Goal: Task Accomplishment & Management: Manage account settings

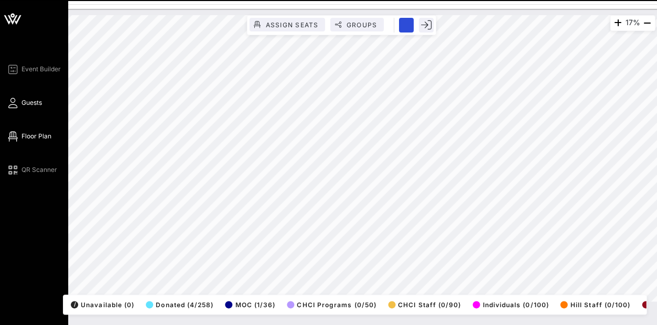
click at [33, 106] on span "Guests" at bounding box center [32, 102] width 20 height 9
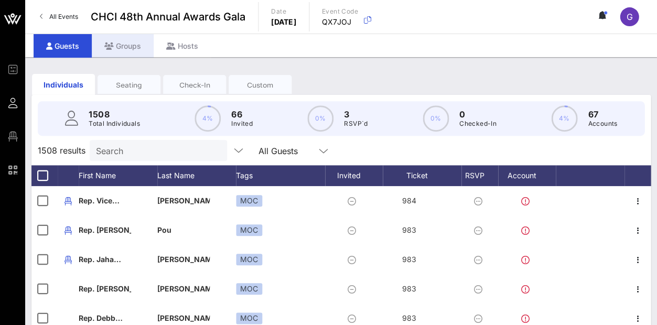
click at [137, 46] on div "Groups" at bounding box center [123, 46] width 62 height 24
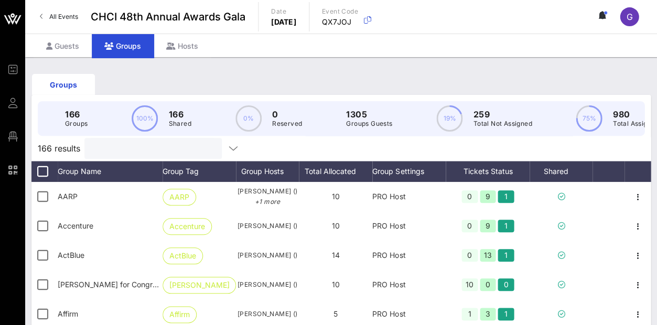
click at [169, 153] on input "text" at bounding box center [152, 149] width 123 height 14
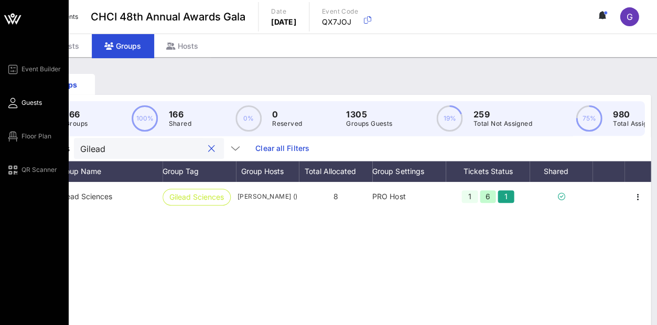
type input "Gilead"
click at [21, 97] on link "Guests" at bounding box center [24, 103] width 36 height 13
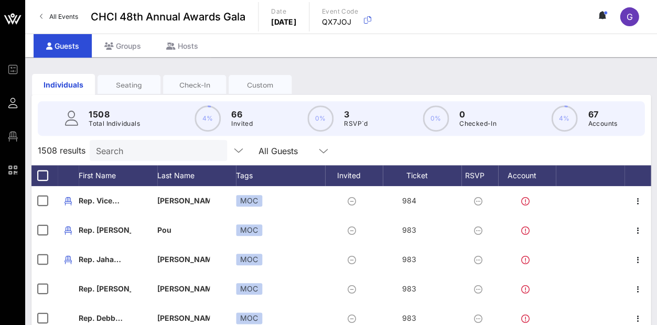
click at [141, 152] on input "Search" at bounding box center [157, 151] width 123 height 14
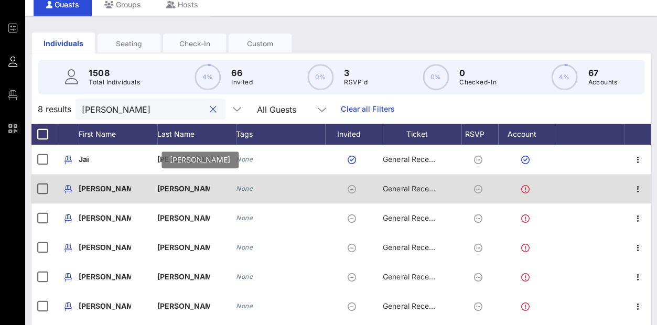
scroll to position [44, 0]
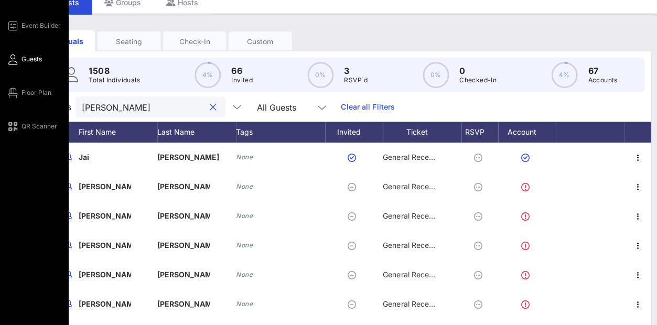
drag, startPoint x: 148, startPoint y: 104, endPoint x: 17, endPoint y: 101, distance: 130.7
click at [17, 101] on div "Event Builder Guests Floor Plan QR Scanner CHCI 48th Annual Awards Gala All Eve…" at bounding box center [328, 212] width 657 height 512
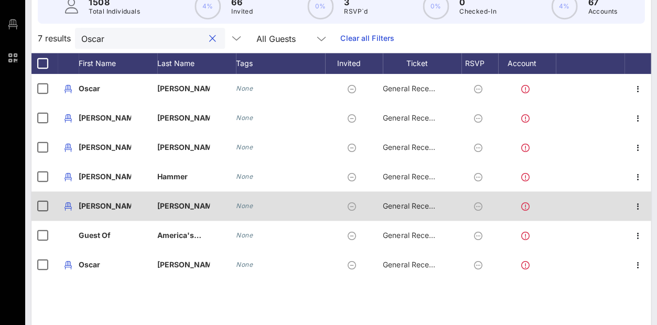
scroll to position [113, 0]
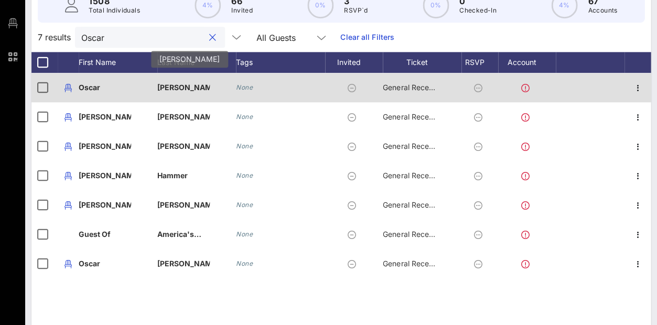
click at [192, 80] on p "[PERSON_NAME]-…" at bounding box center [183, 87] width 52 height 29
click at [243, 87] on icon "None" at bounding box center [244, 87] width 17 height 8
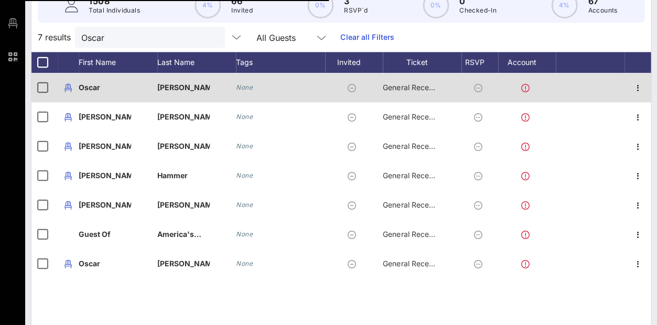
click at [525, 89] on icon at bounding box center [525, 88] width 8 height 8
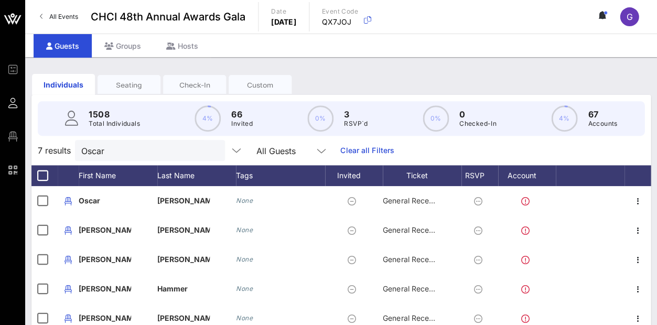
scroll to position [0, 0]
click at [123, 156] on input "Oscar" at bounding box center [142, 151] width 123 height 14
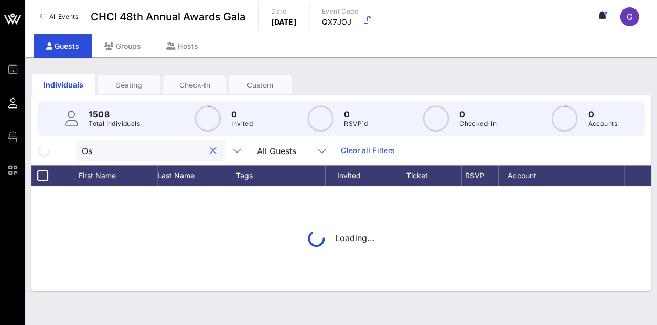
type input "O"
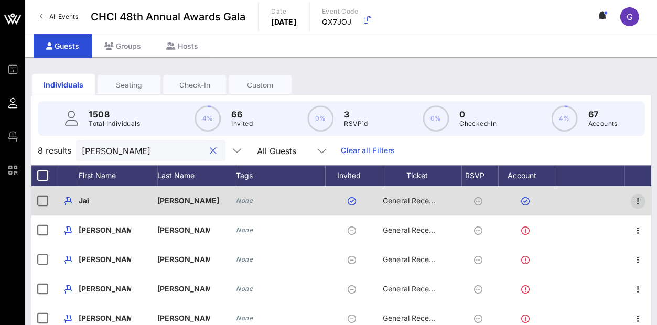
type input "[PERSON_NAME]"
click at [640, 200] on icon "button" at bounding box center [638, 201] width 13 height 13
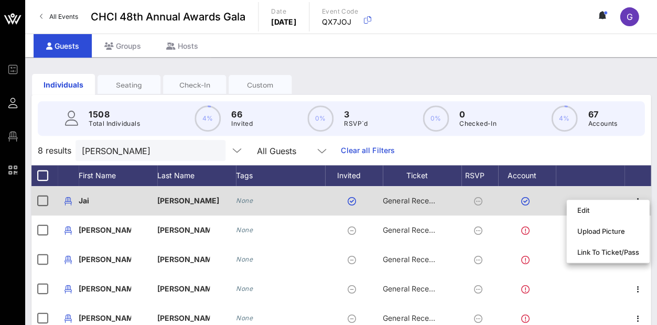
click at [90, 200] on div "Jai" at bounding box center [118, 200] width 79 height 29
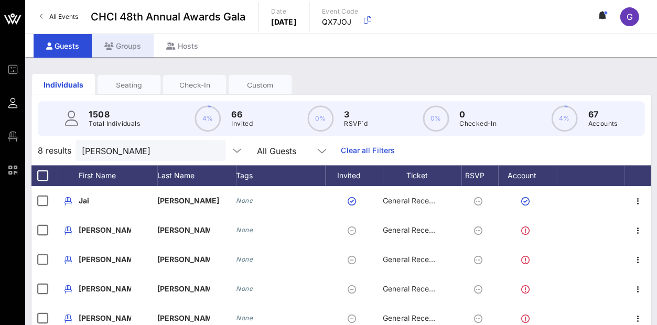
click at [134, 49] on div "Groups" at bounding box center [123, 46] width 62 height 24
drag, startPoint x: 136, startPoint y: 150, endPoint x: 35, endPoint y: 137, distance: 102.1
click at [35, 137] on div "1508 Total Individuals 4% 66 Invited 0% 3 RSVP`d 0% 0 Checked-In 4% 67 Accounts…" at bounding box center [341, 298] width 620 height 406
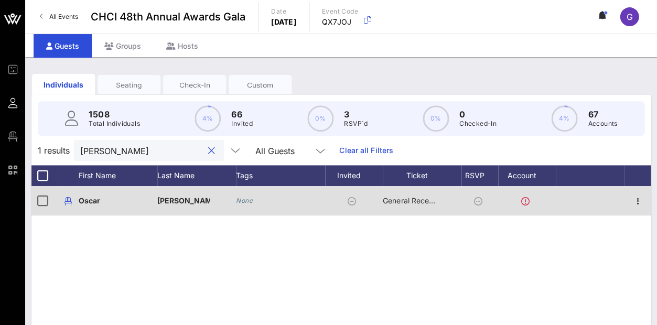
type input "[PERSON_NAME]"
click at [350, 203] on icon at bounding box center [352, 201] width 8 height 8
click at [640, 201] on icon "button" at bounding box center [638, 201] width 13 height 13
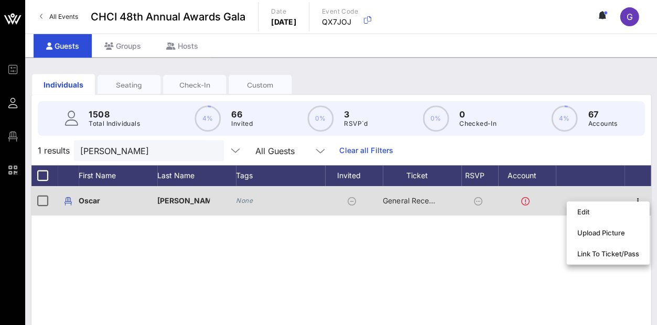
click at [399, 202] on span "General Reception" at bounding box center [414, 200] width 63 height 9
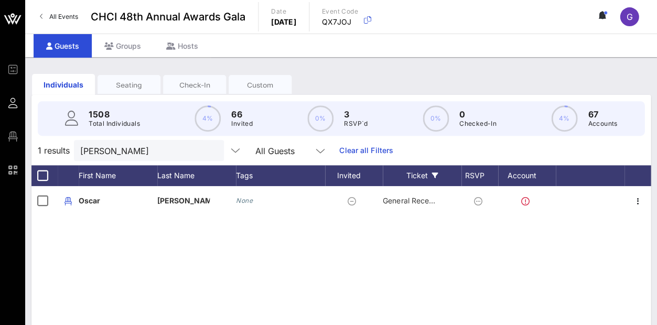
click at [459, 175] on div "Ticket" at bounding box center [422, 175] width 79 height 21
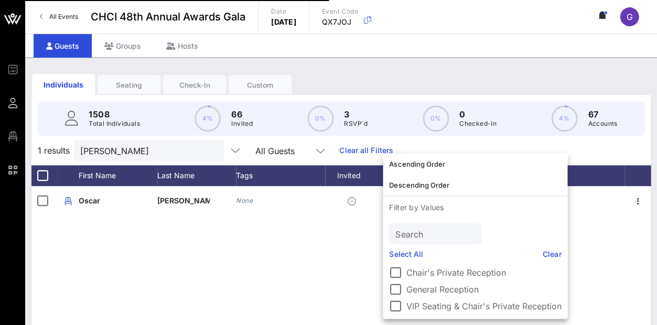
click at [567, 220] on div "Ascending Order Descending Order Filter by Values Search Select All Clear Chair…" at bounding box center [475, 236] width 185 height 165
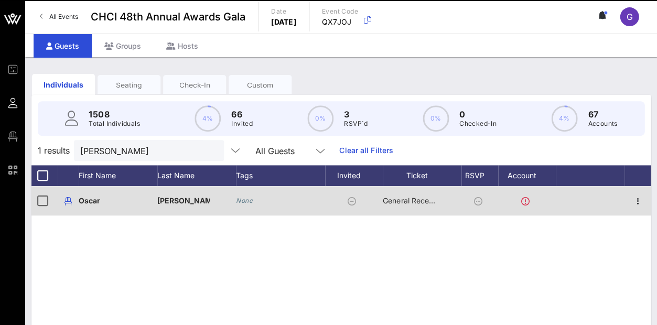
click at [618, 215] on div at bounding box center [590, 200] width 69 height 29
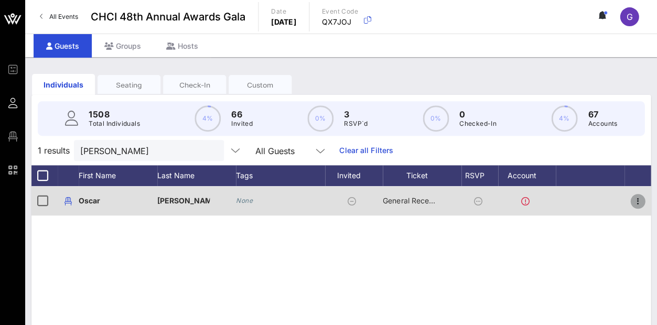
click at [638, 199] on icon "button" at bounding box center [638, 201] width 13 height 13
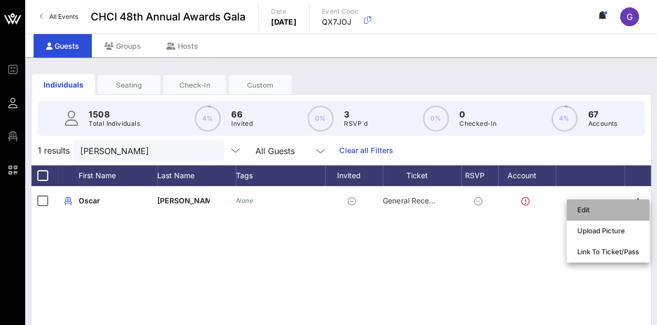
click at [605, 210] on div "Edit" at bounding box center [608, 210] width 62 height 8
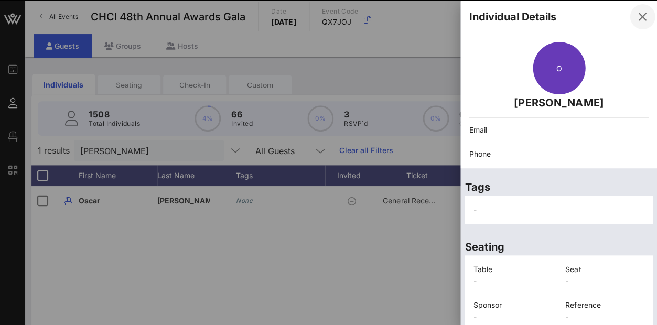
click at [646, 15] on icon "button" at bounding box center [642, 16] width 13 height 13
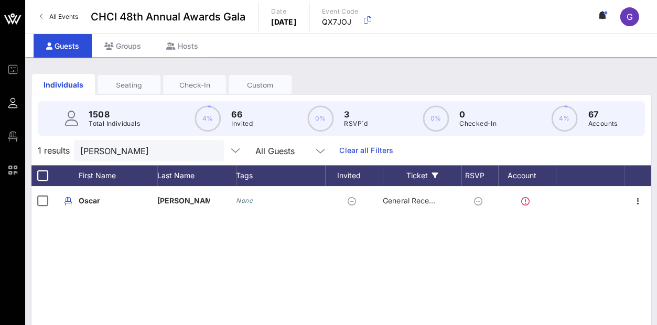
click at [438, 174] on div "Ticket" at bounding box center [422, 175] width 79 height 21
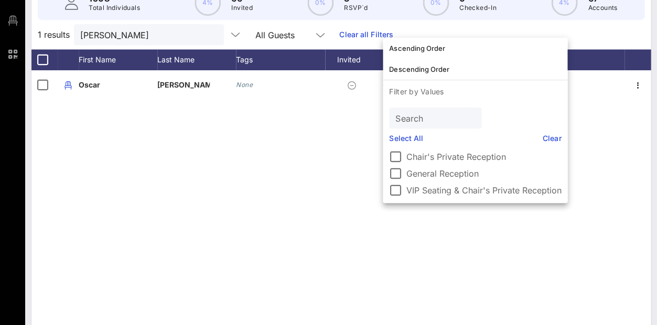
scroll to position [140, 0]
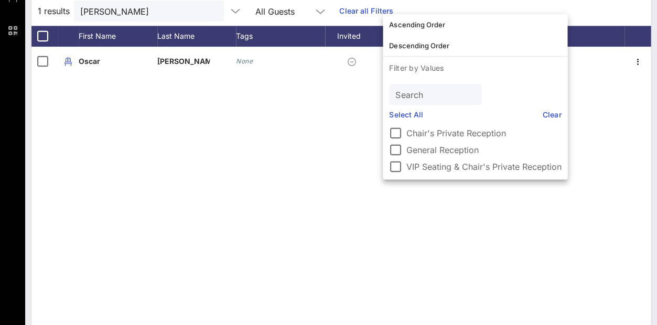
click at [369, 249] on div "O [PERSON_NAME] None General Reception" at bounding box center [341, 204] width 620 height 315
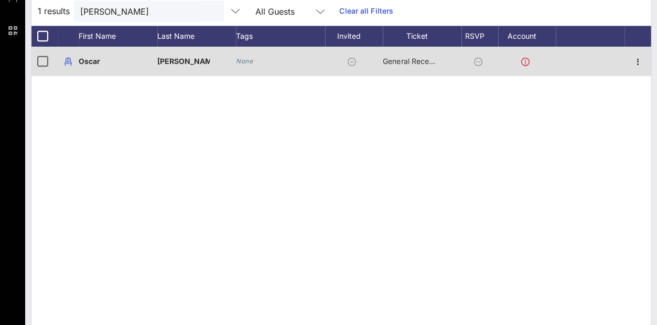
click at [412, 66] on div "General Reception" at bounding box center [409, 61] width 52 height 29
click at [419, 55] on div "General Reception" at bounding box center [409, 61] width 52 height 29
click at [408, 60] on span "General Reception" at bounding box center [414, 61] width 63 height 9
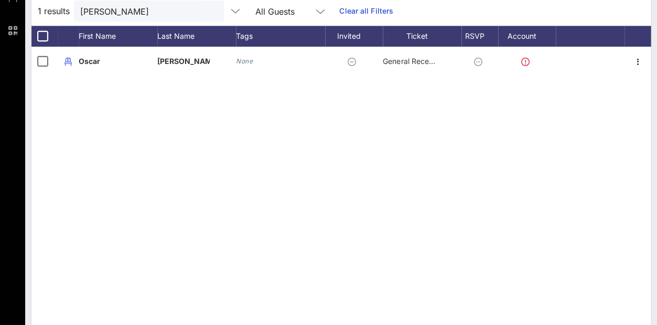
click at [413, 101] on div "O [PERSON_NAME] None General Reception" at bounding box center [341, 204] width 620 height 315
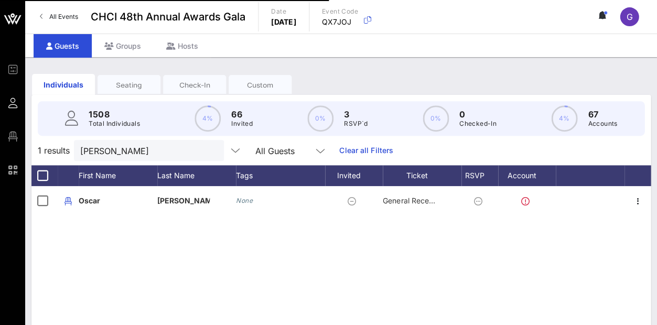
scroll to position [0, 0]
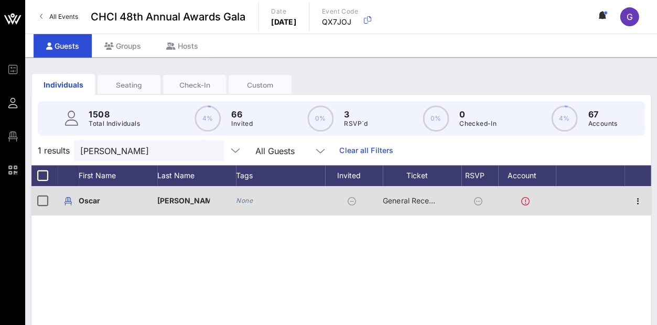
click at [479, 204] on icon at bounding box center [478, 201] width 8 height 8
click at [476, 203] on icon at bounding box center [478, 201] width 8 height 8
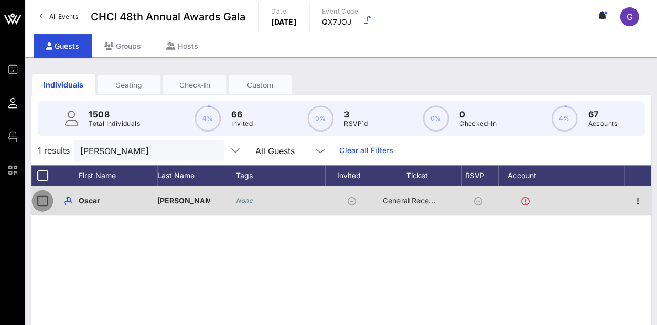
click at [46, 201] on div at bounding box center [43, 201] width 18 height 18
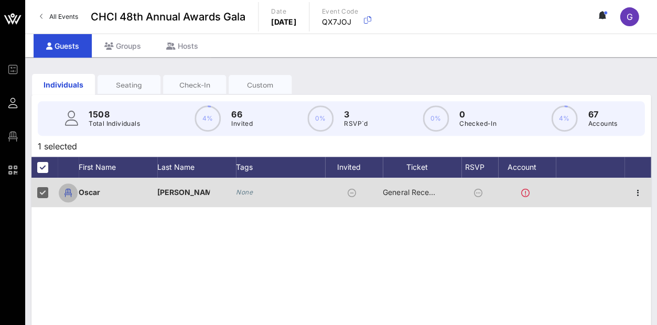
click at [70, 190] on icon "button" at bounding box center [68, 193] width 13 height 13
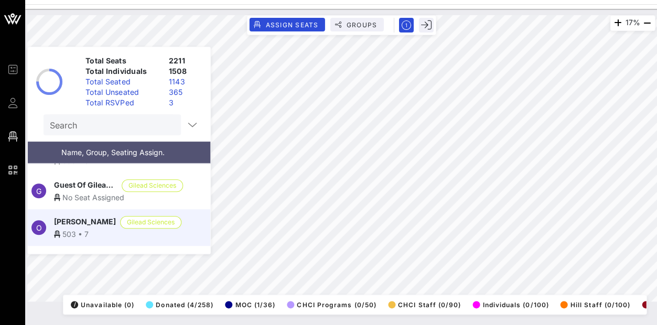
scroll to position [33049, 0]
